Goal: Transaction & Acquisition: Purchase product/service

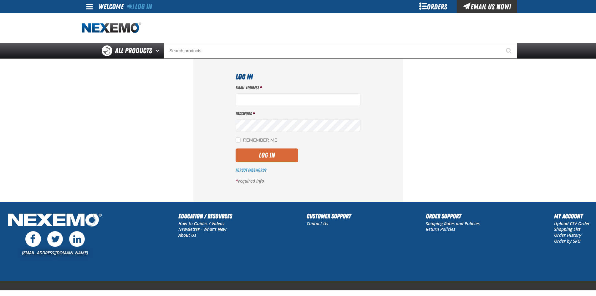
type input "sflanigan03@vtaig.com"
click at [264, 155] on button "Log In" at bounding box center [267, 155] width 63 height 14
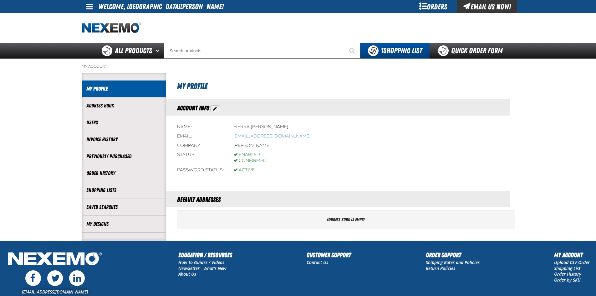
click at [428, 6] on div "Orders" at bounding box center [433, 6] width 47 height 13
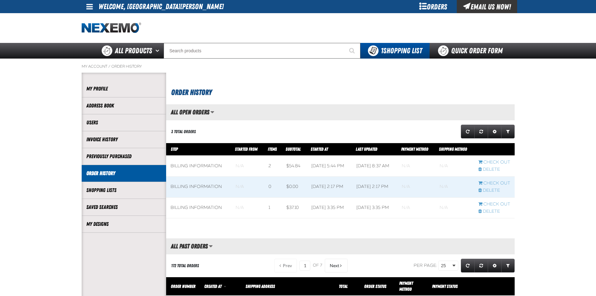
scroll to position [0, 0]
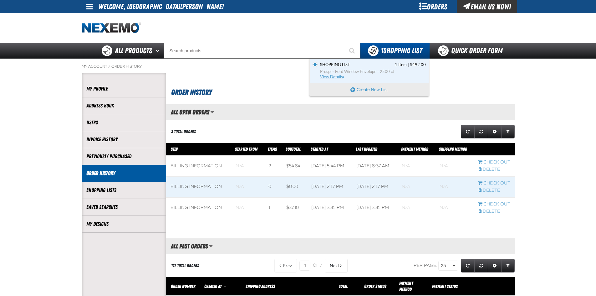
click at [338, 70] on span "Prosper Ford Window Envelope - 2500 ct" at bounding box center [373, 72] width 106 height 6
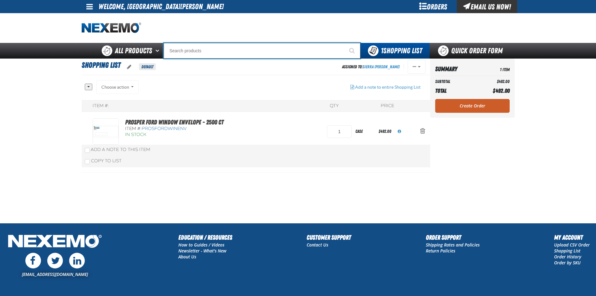
click at [200, 52] on input "Search" at bounding box center [262, 51] width 197 height 16
type input "e"
type input "eTEKT Low E Coating Detector - Single & Dual"
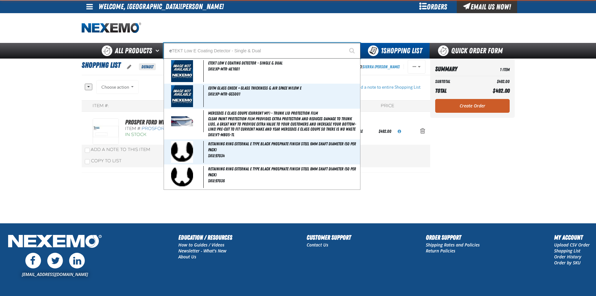
type input "ez"
type input "ez Wing Peach"
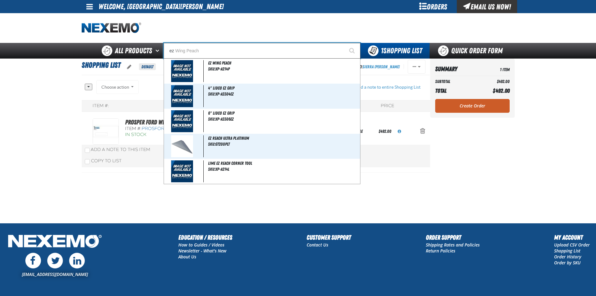
type input "ez"
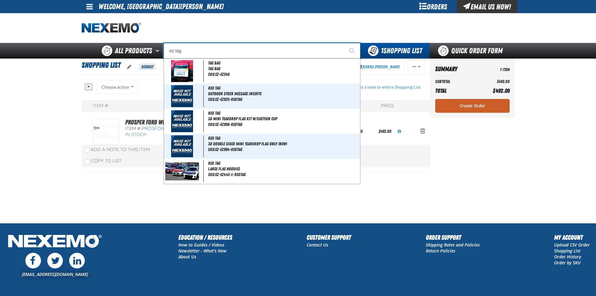
type input "ez tag"
click at [345, 43] on button "Start Searching" at bounding box center [353, 51] width 16 height 16
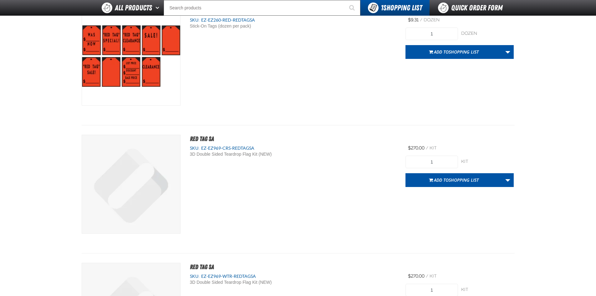
scroll to position [1657, 0]
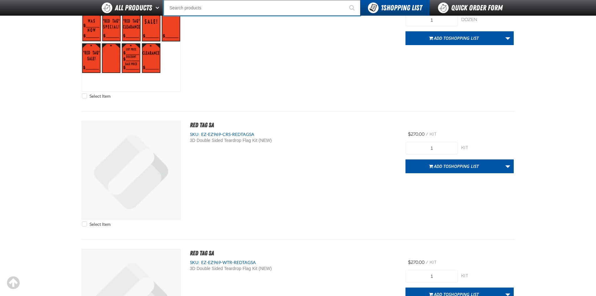
click at [220, 8] on input "Search" at bounding box center [262, 8] width 197 height 16
paste input "EZ-EZ403-RED"
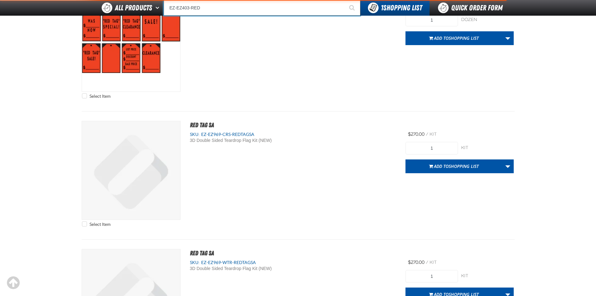
type input "EZ-EZ403-RED"
click at [345, 0] on button "Start Searching" at bounding box center [353, 8] width 16 height 16
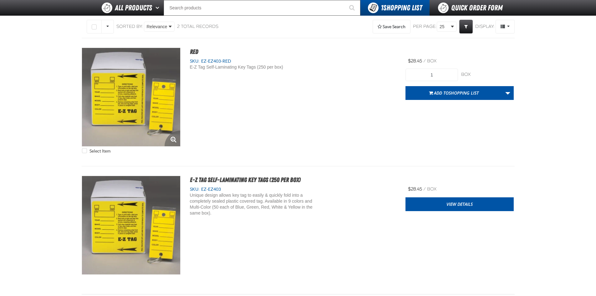
scroll to position [63, 0]
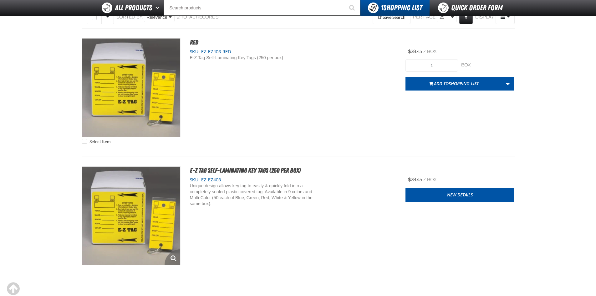
click at [120, 214] on img "View Details of the E-Z Tag Self-Laminating Key Tags (250 per box)" at bounding box center [131, 215] width 98 height 98
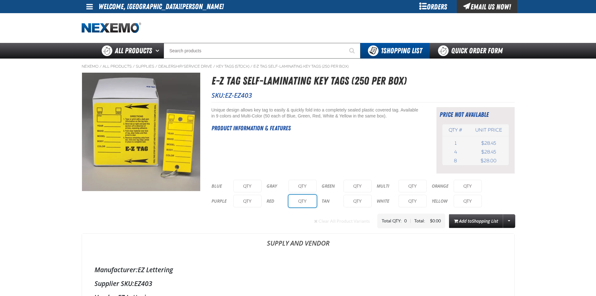
drag, startPoint x: 306, startPoint y: 200, endPoint x: 296, endPoint y: 198, distance: 10.1
click at [296, 198] on input "text" at bounding box center [302, 201] width 28 height 13
type input "2"
click at [418, 201] on input "text" at bounding box center [412, 201] width 28 height 13
type input "6"
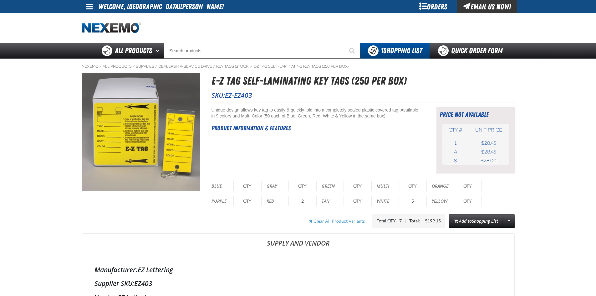
click at [521, 187] on main "Nexemo / All Products / Supplies /" at bounding box center [298, 281] width 596 height 446
click at [479, 222] on span "Shopping List" at bounding box center [485, 221] width 26 height 6
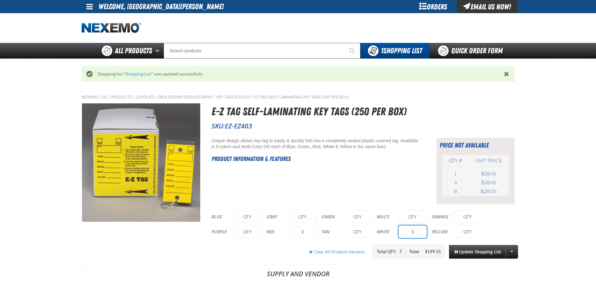
drag, startPoint x: 414, startPoint y: 231, endPoint x: 409, endPoint y: 231, distance: 4.7
click at [409, 231] on input "5" at bounding box center [412, 231] width 28 height 13
type input "6"
click at [400, 193] on div "Short Description: Unique design allows key tag to easily & quickly fold into a…" at bounding box center [315, 171] width 209 height 66
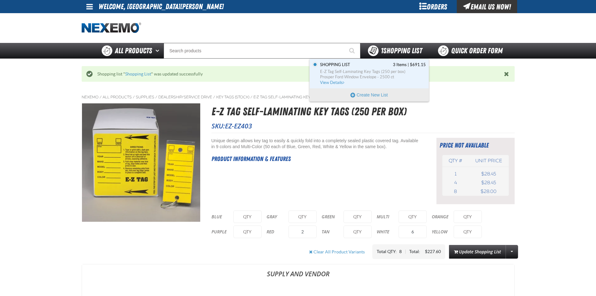
click at [382, 49] on span "1 Shopping List" at bounding box center [401, 50] width 41 height 9
click at [340, 81] on span "View Details" at bounding box center [332, 82] width 25 height 5
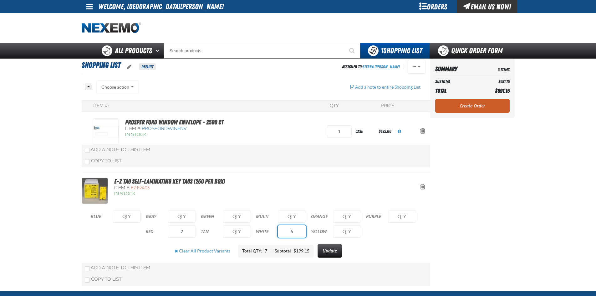
drag, startPoint x: 298, startPoint y: 231, endPoint x: 279, endPoint y: 224, distance: 20.4
click at [279, 224] on div "WHITE 5" at bounding box center [283, 231] width 55 height 15
type input "6"
click at [329, 249] on button "Update" at bounding box center [329, 251] width 24 height 14
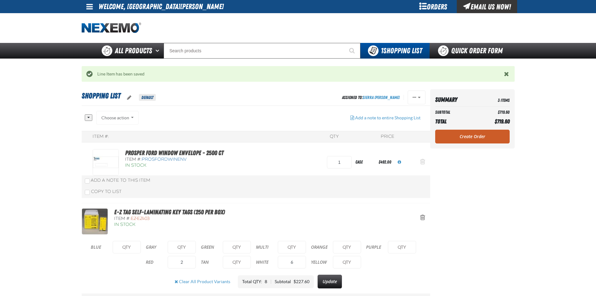
click at [423, 161] on span "Action Remove Prosper Ford Window Envelope - 2500 ct from Shopping List" at bounding box center [422, 161] width 5 height 6
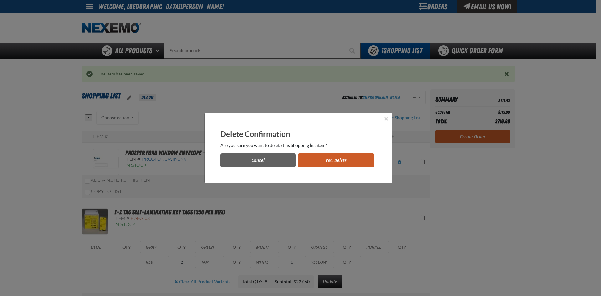
click at [310, 160] on button "Yes, Delete" at bounding box center [335, 160] width 75 height 14
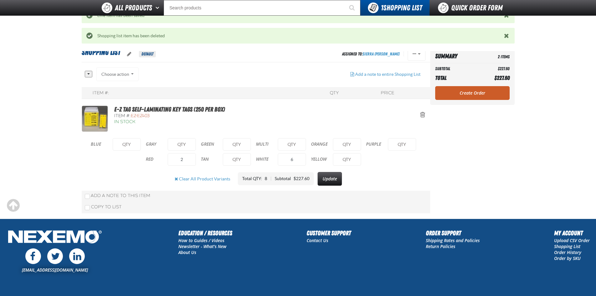
scroll to position [63, 0]
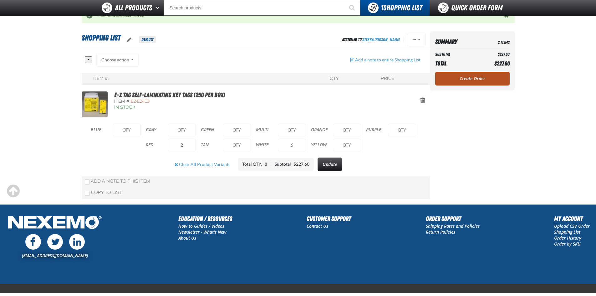
click at [468, 81] on link "Create Order" at bounding box center [472, 79] width 74 height 14
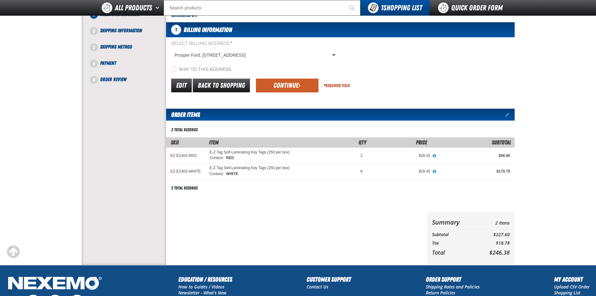
scroll to position [31, 0]
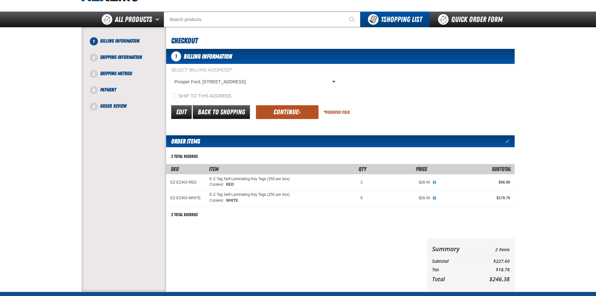
click at [312, 111] on button "Continue" at bounding box center [287, 112] width 63 height 14
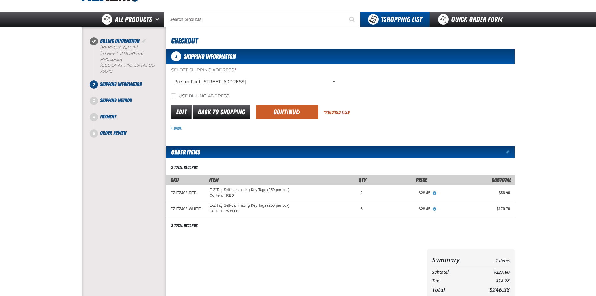
click at [312, 111] on button "Continue" at bounding box center [287, 112] width 63 height 14
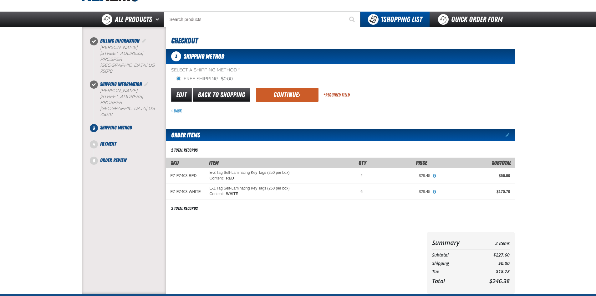
click at [312, 111] on div "Back" at bounding box center [342, 111] width 343 height 6
click at [306, 96] on button "Continue" at bounding box center [287, 95] width 63 height 14
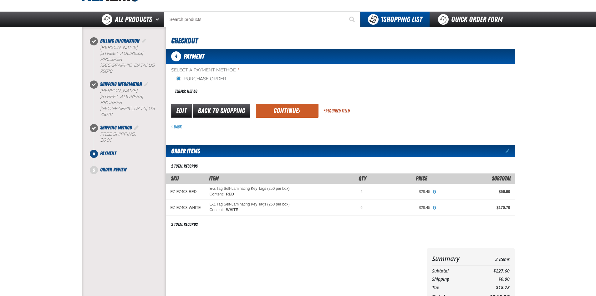
click at [303, 107] on button "Continue" at bounding box center [287, 111] width 63 height 14
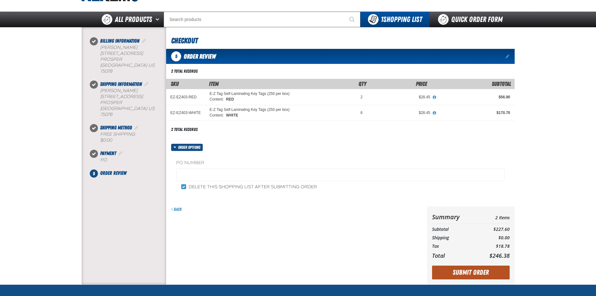
click at [446, 272] on button "Submit Order" at bounding box center [471, 272] width 78 height 14
